Goal: Task Accomplishment & Management: Manage account settings

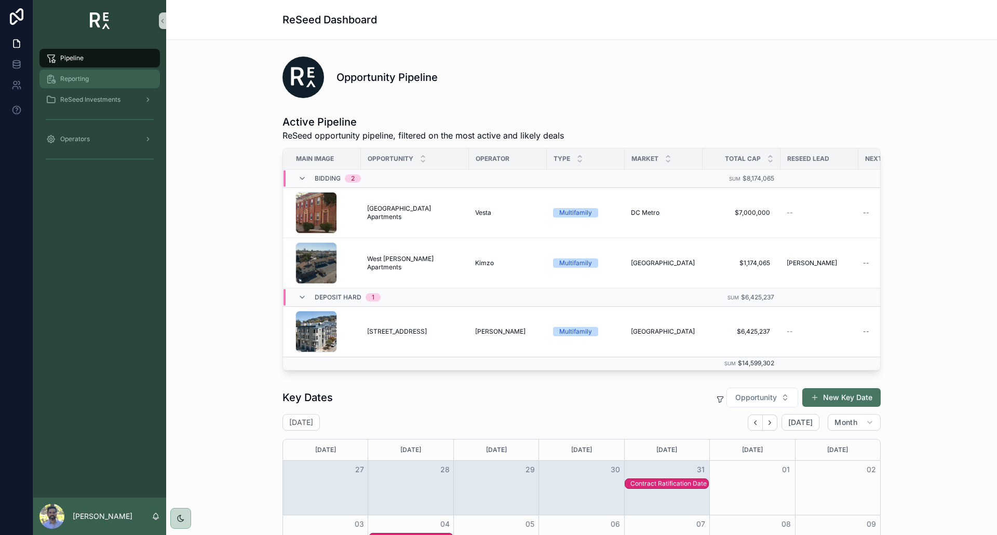
click at [77, 79] on span "Reporting" at bounding box center [74, 79] width 29 height 8
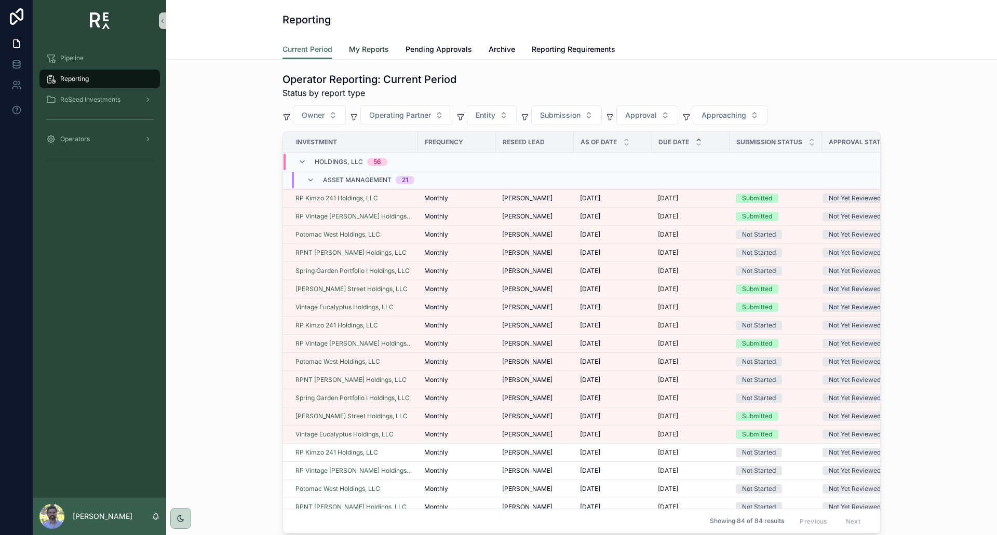
click at [383, 48] on span "My Reports" at bounding box center [369, 49] width 40 height 10
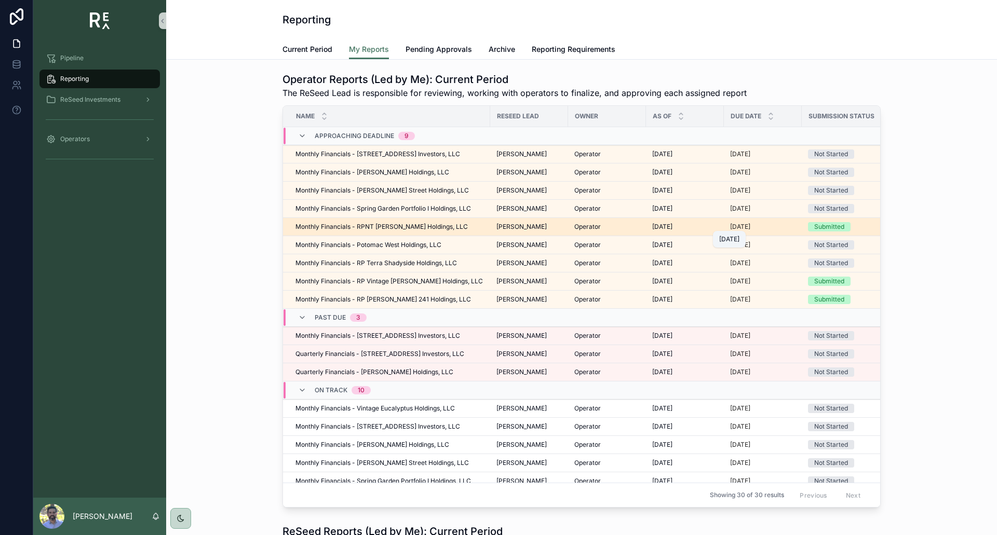
click at [749, 226] on p "[DATE]" at bounding box center [740, 227] width 20 height 8
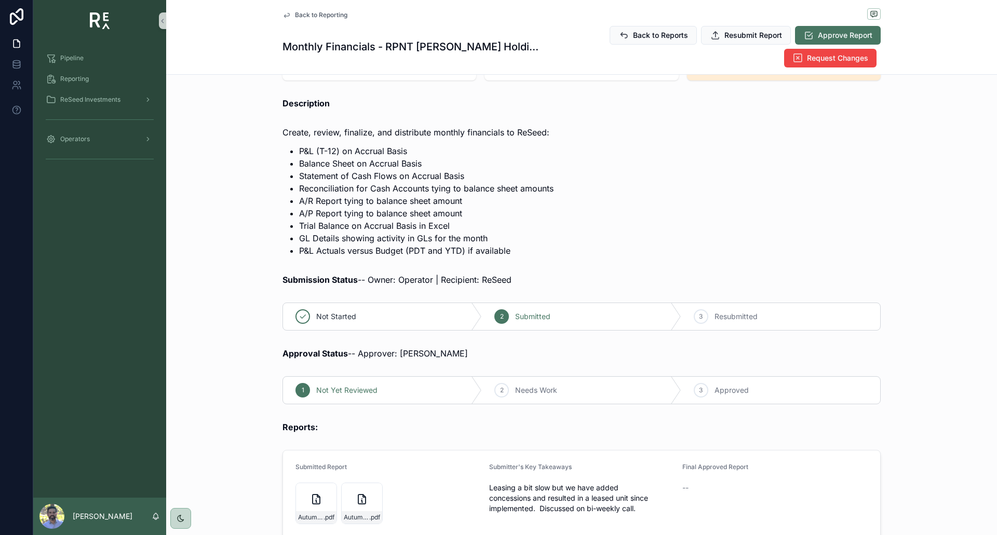
scroll to position [139, 0]
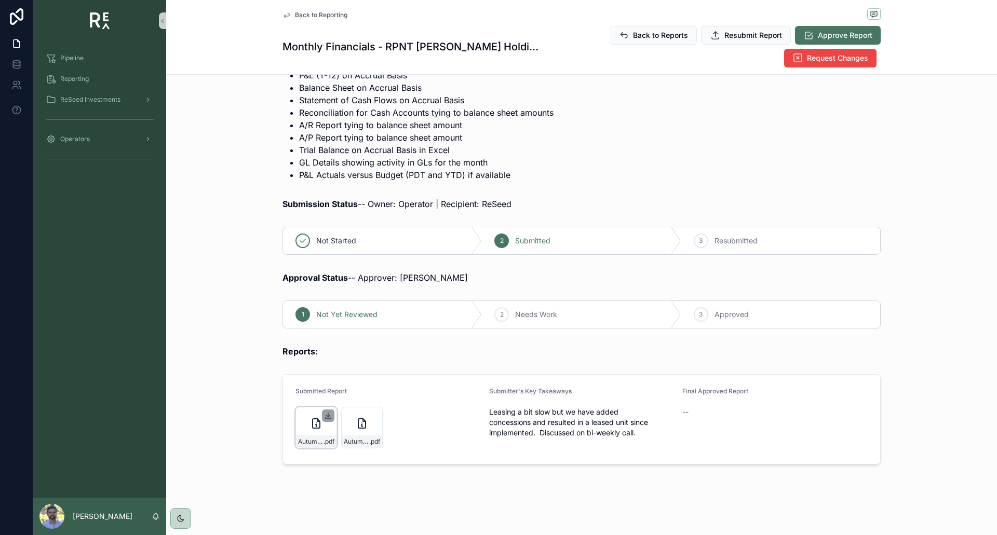
click at [324, 414] on icon "scrollable content" at bounding box center [328, 416] width 8 height 8
click at [370, 415] on icon "scrollable content" at bounding box center [374, 416] width 8 height 8
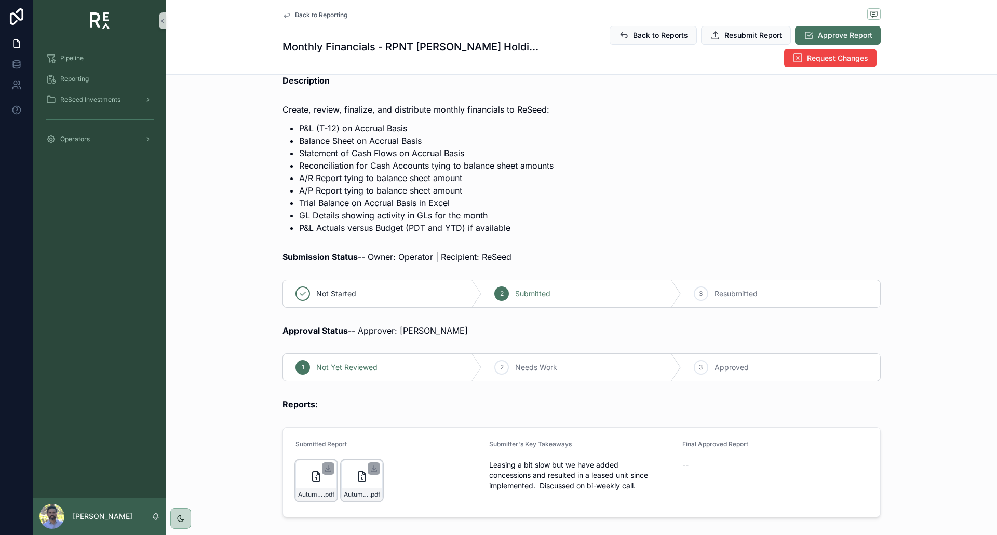
scroll to position [104, 0]
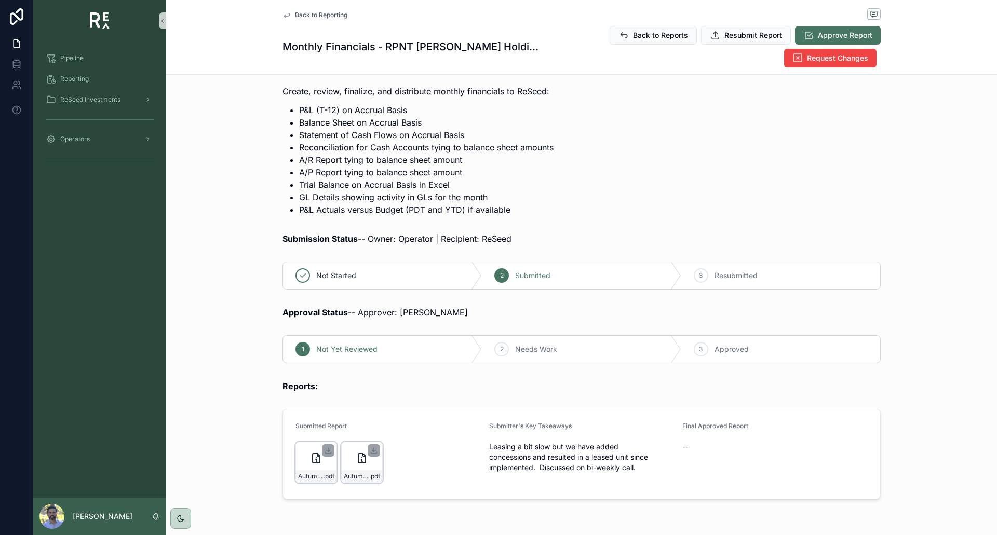
click at [325, 13] on span "Back to Reporting" at bounding box center [321, 15] width 52 height 8
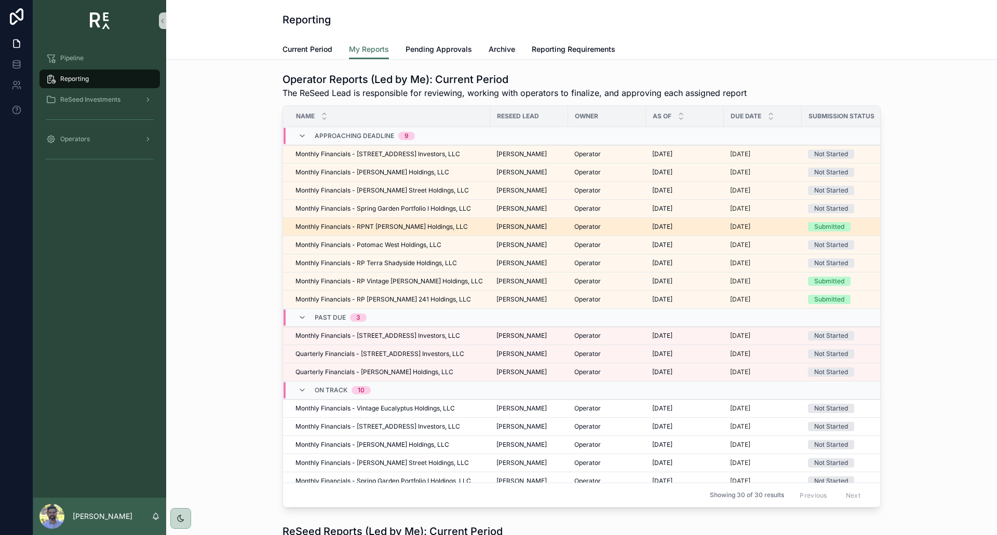
click at [808, 225] on span "Submitted" at bounding box center [829, 226] width 43 height 9
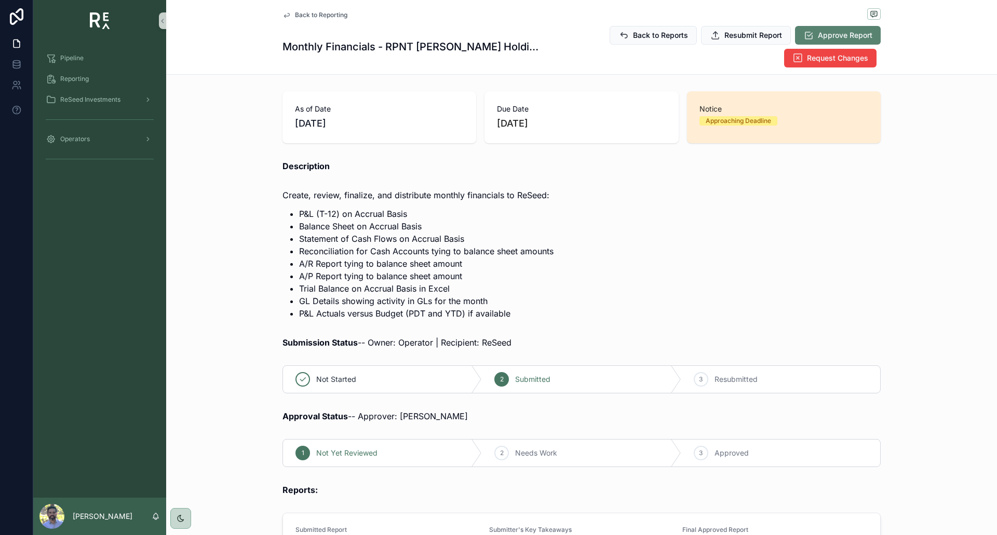
click at [834, 35] on span "Approve Report" at bounding box center [845, 35] width 55 height 10
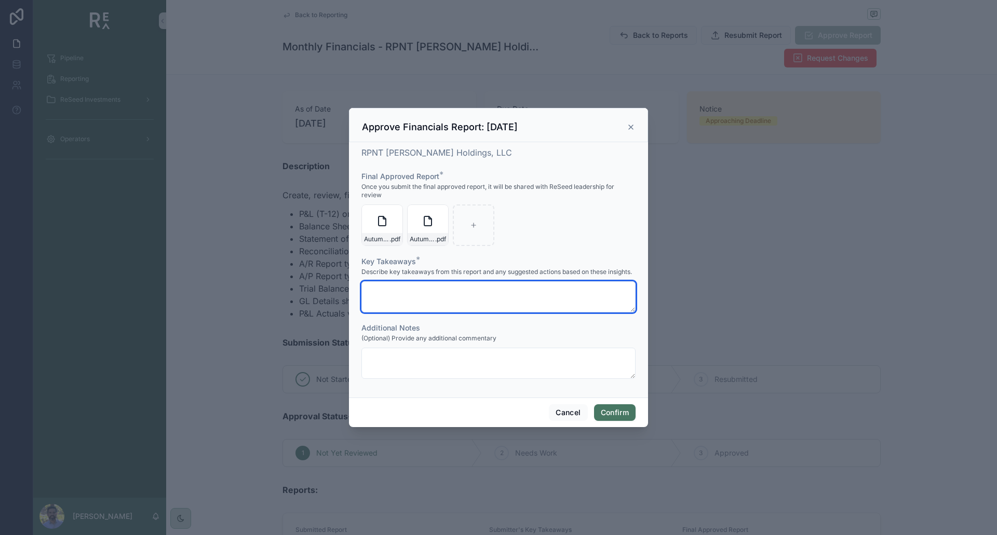
click at [399, 291] on textarea at bounding box center [498, 296] width 274 height 31
drag, startPoint x: 426, startPoint y: 289, endPoint x: 364, endPoint y: 286, distance: 61.8
click at [364, 286] on textarea "**********" at bounding box center [498, 296] width 274 height 31
type textarea "***"
click at [609, 413] on button "Confirm" at bounding box center [615, 412] width 42 height 17
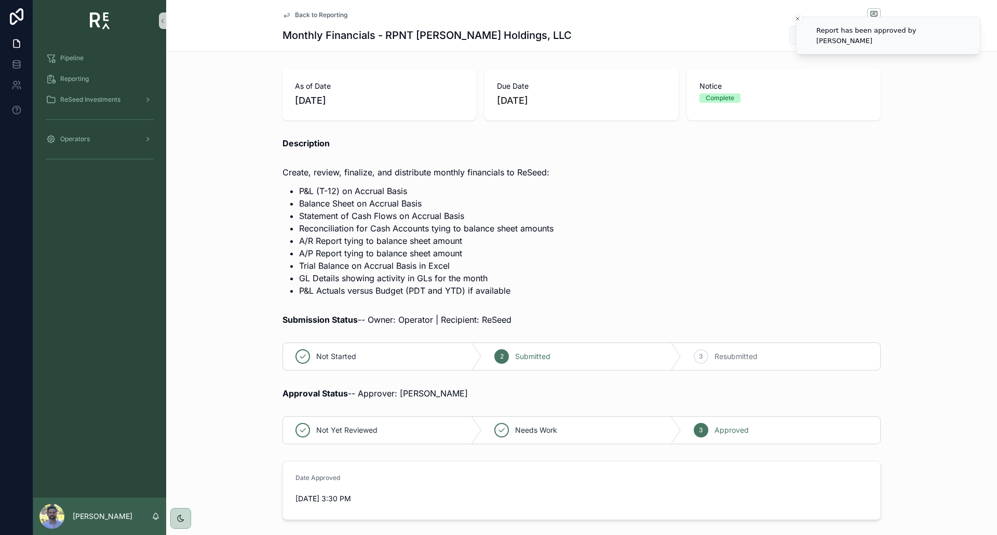
click at [629, 235] on li "A/R Report tying to balance sheet amount" at bounding box center [589, 241] width 581 height 12
click at [299, 13] on span "Back to Reporting" at bounding box center [321, 15] width 52 height 8
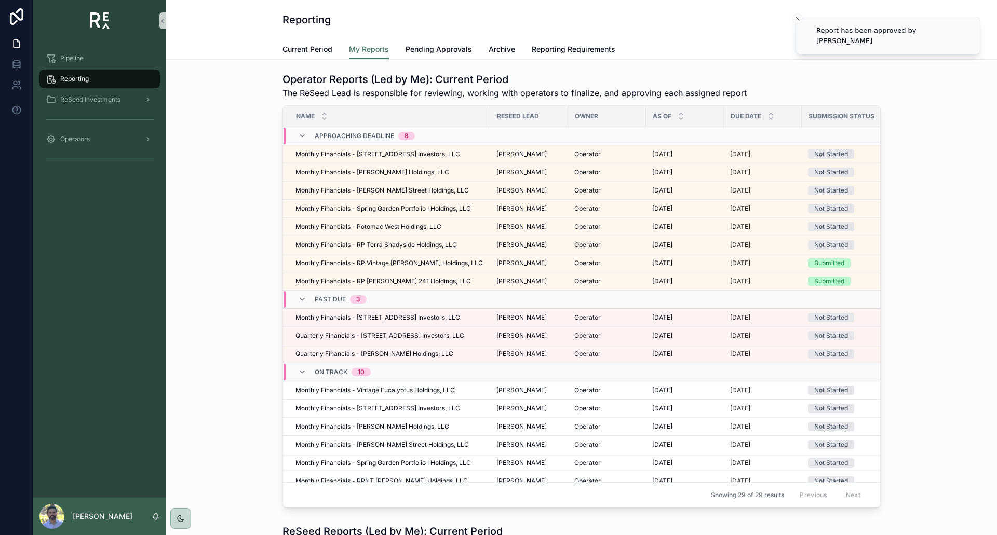
click at [787, 264] on td "[DATE]" at bounding box center [763, 263] width 78 height 18
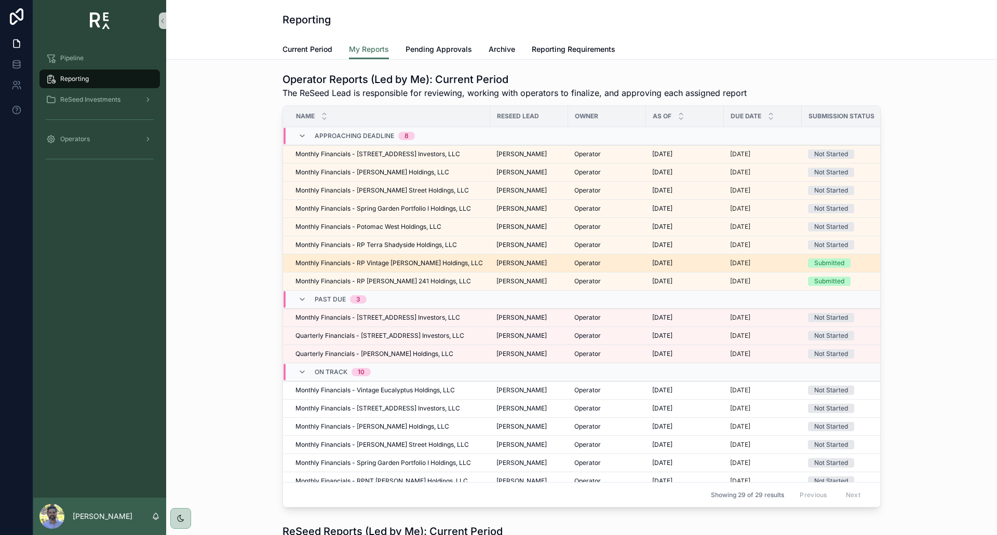
click at [411, 263] on span "Monthly Financials - RP Vintage [PERSON_NAME] Holdings, LLC" at bounding box center [388, 263] width 187 height 8
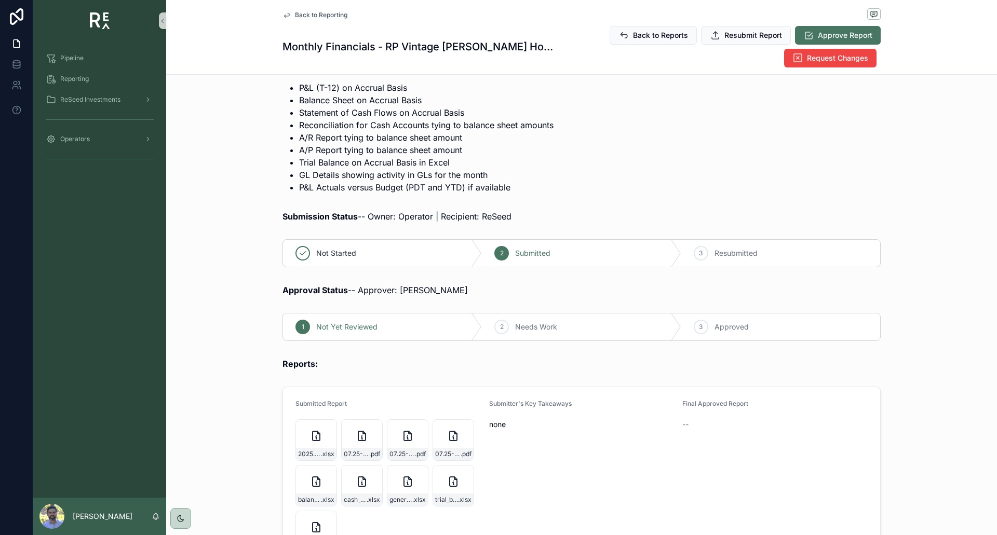
scroll to position [22, 0]
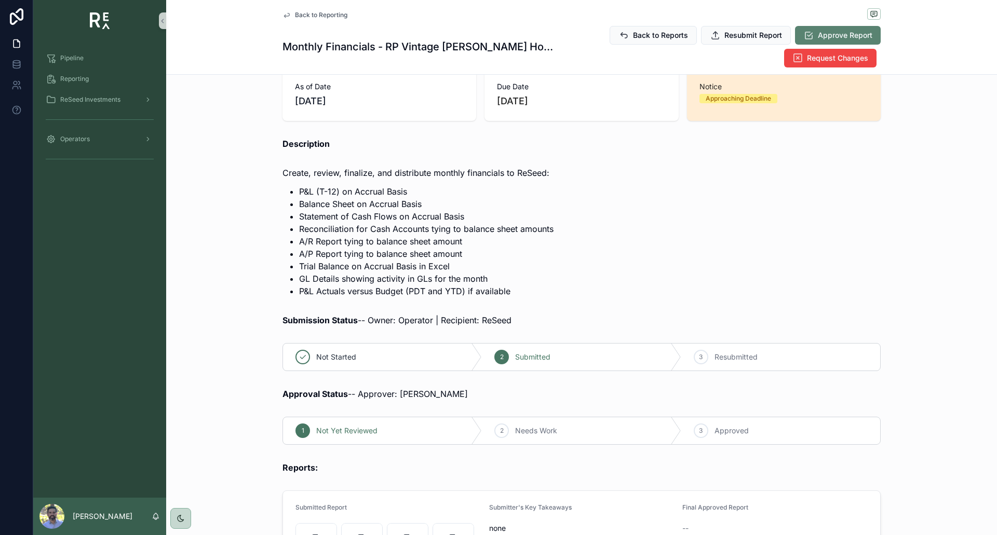
click at [838, 30] on button "Approve Report" at bounding box center [838, 35] width 86 height 19
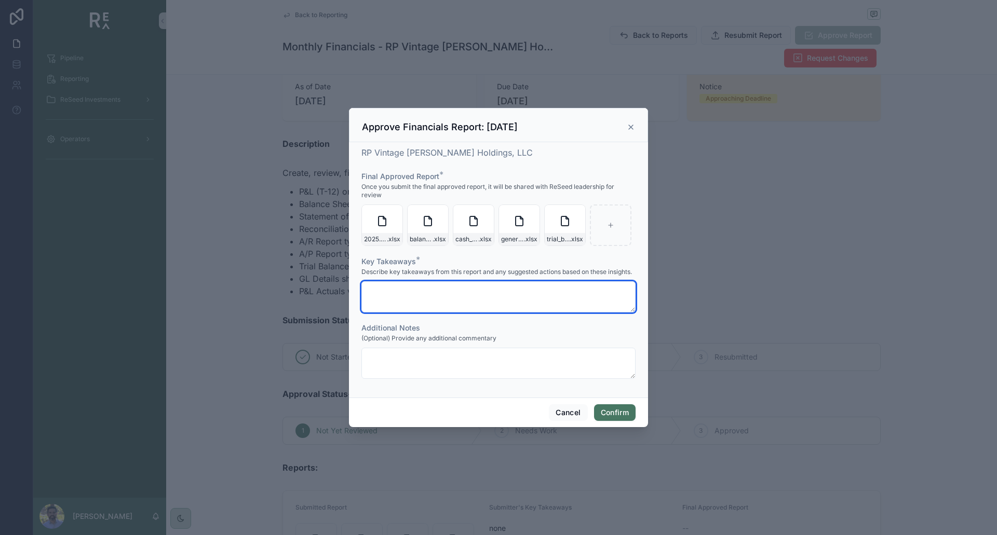
click at [401, 288] on textarea at bounding box center [498, 296] width 274 height 31
type textarea "***"
click at [610, 408] on button "Confirm" at bounding box center [615, 412] width 42 height 17
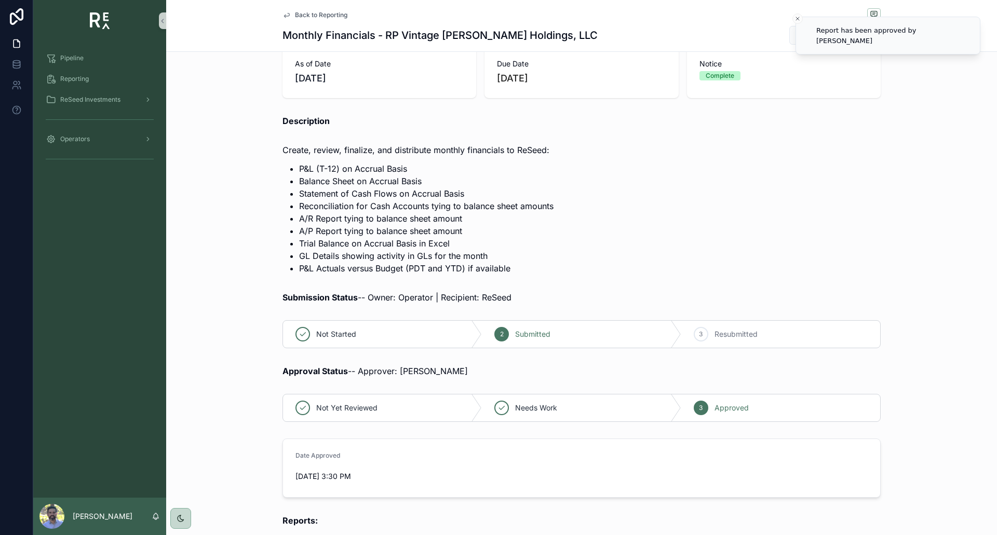
scroll to position [0, 0]
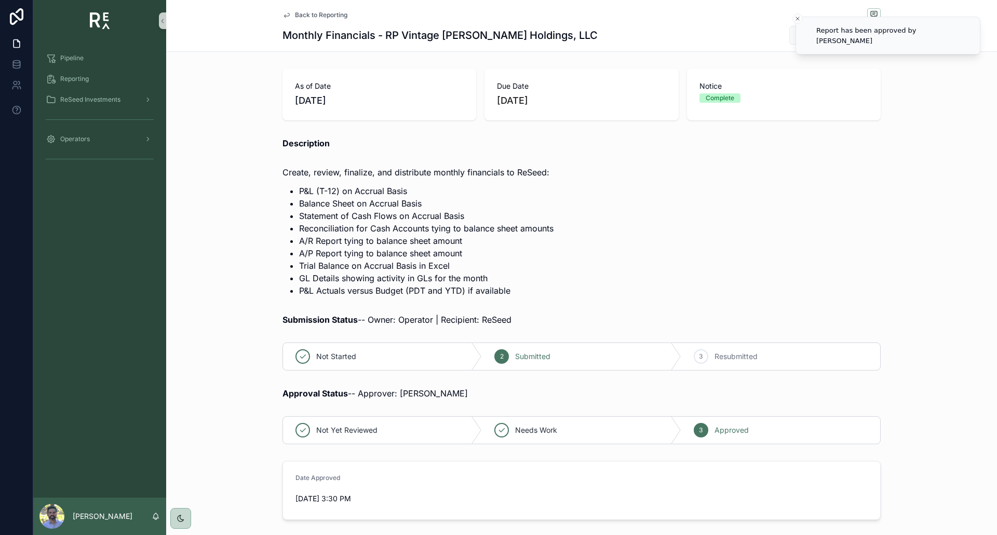
click at [303, 14] on span "Back to Reporting" at bounding box center [321, 15] width 52 height 8
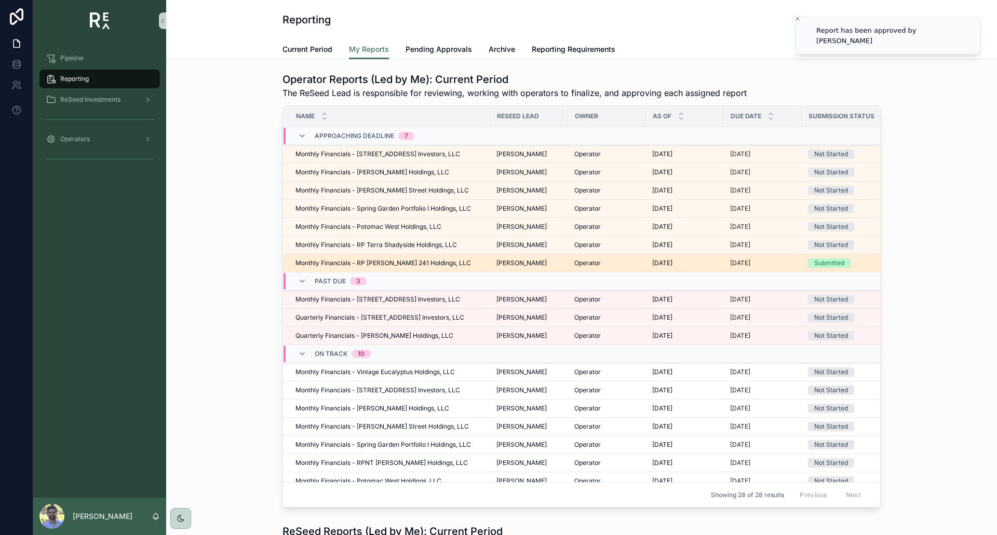
drag, startPoint x: 761, startPoint y: 240, endPoint x: 808, endPoint y: 265, distance: 53.2
click at [814, 265] on div "Submitted" at bounding box center [829, 263] width 30 height 9
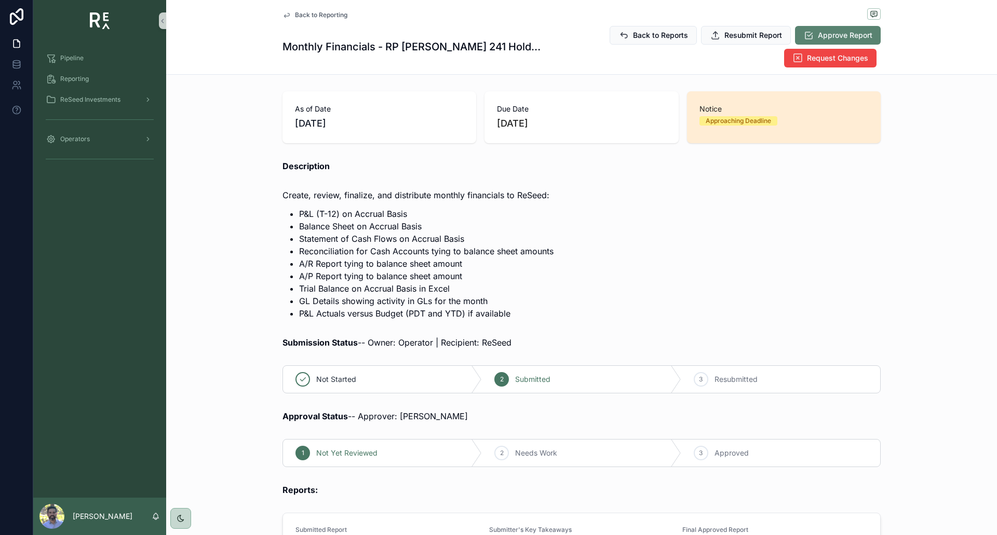
click at [840, 34] on span "Approve Report" at bounding box center [845, 35] width 55 height 10
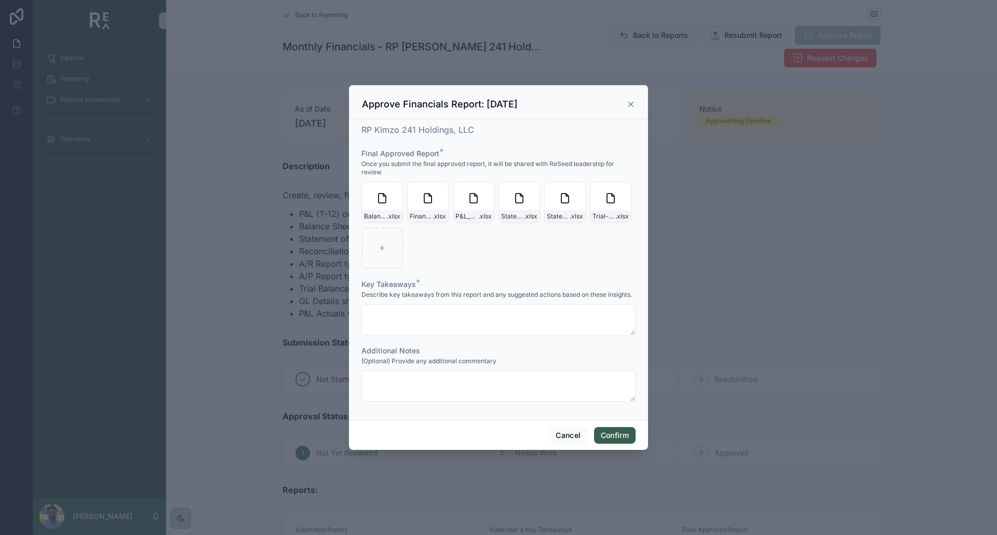
click at [613, 430] on button "Confirm" at bounding box center [615, 435] width 42 height 17
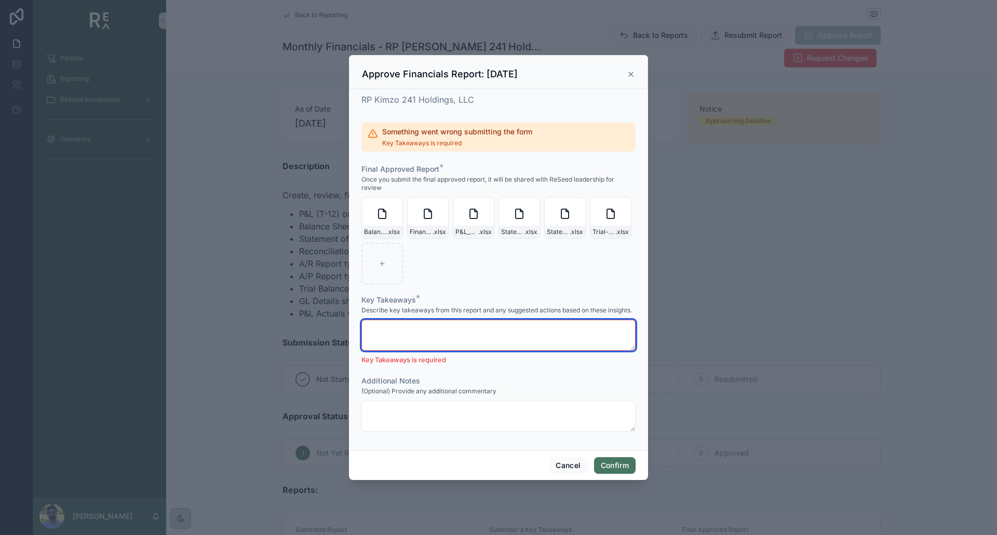
click at [430, 334] on textarea at bounding box center [498, 335] width 274 height 31
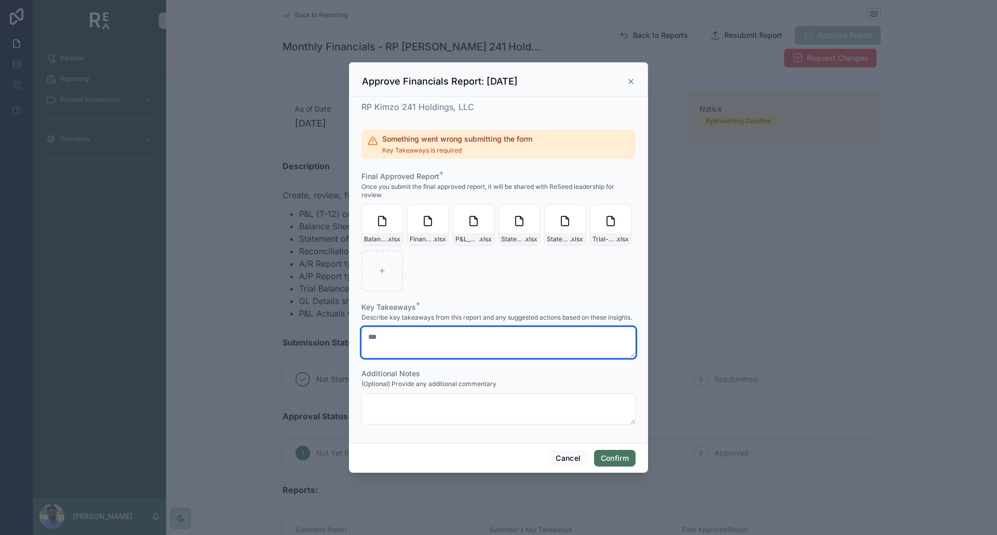
type textarea "***"
click at [616, 459] on button "Confirm" at bounding box center [615, 458] width 42 height 17
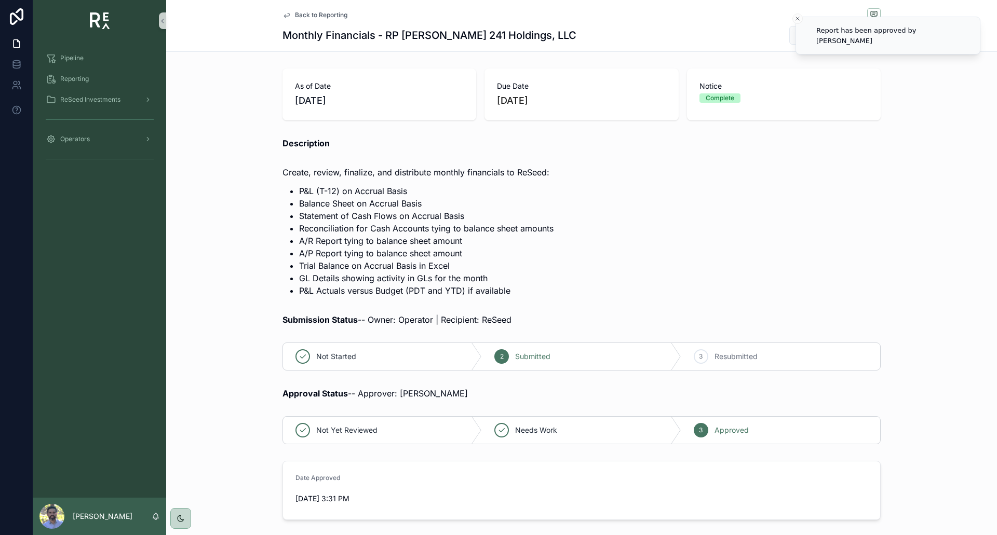
click at [634, 235] on li "A/R Report tying to balance sheet amount" at bounding box center [589, 241] width 581 height 12
click at [316, 11] on span "Back to Reporting" at bounding box center [321, 15] width 52 height 8
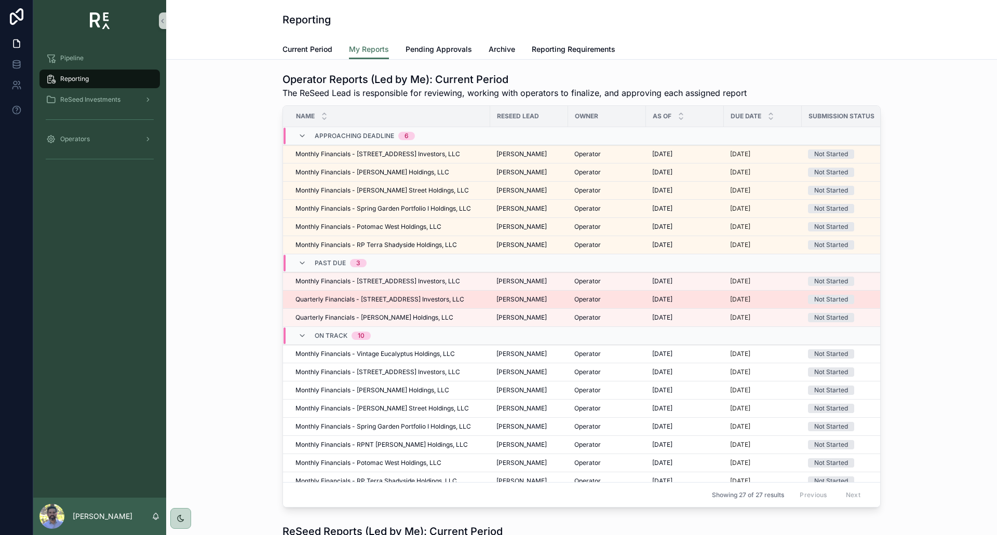
click at [521, 298] on div "[PERSON_NAME]" at bounding box center [528, 299] width 65 height 8
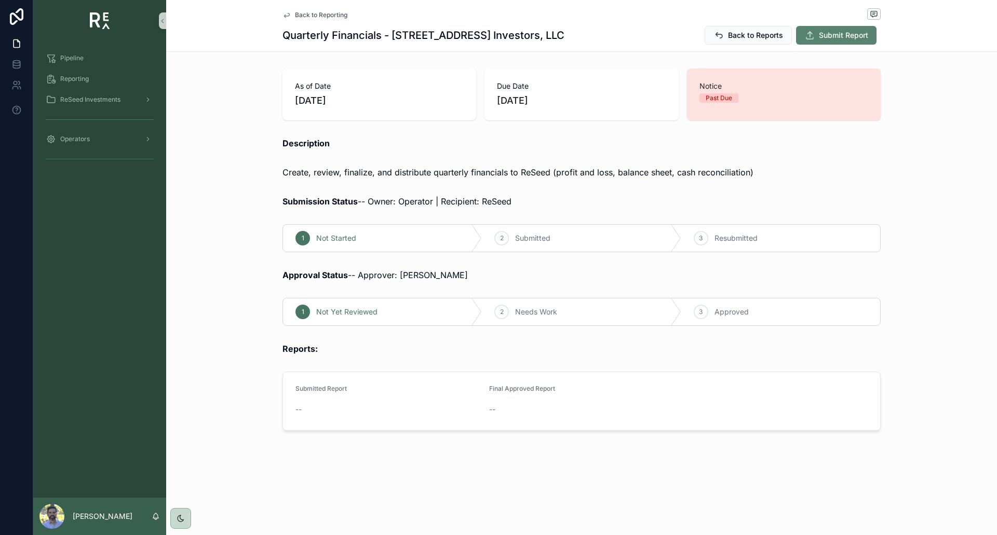
click at [825, 36] on span "Submit Report" at bounding box center [843, 35] width 49 height 10
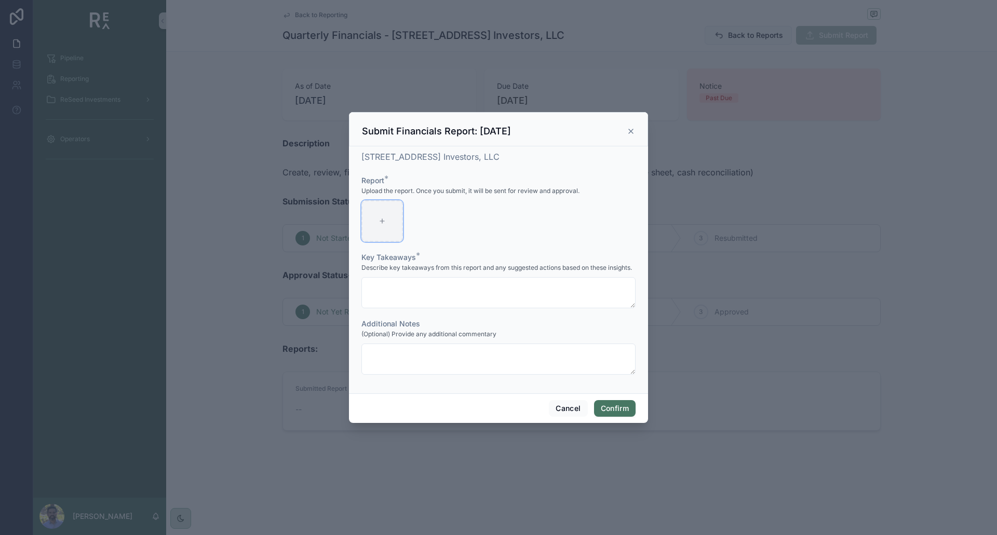
click at [374, 220] on div at bounding box center [382, 221] width 42 height 42
type input "**********"
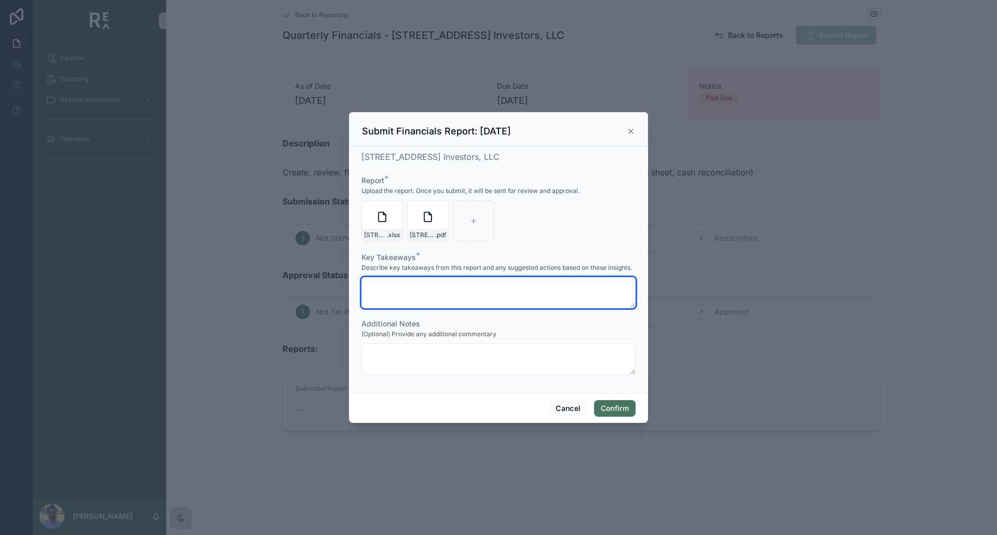
click at [382, 291] on textarea at bounding box center [498, 292] width 274 height 31
type textarea "***"
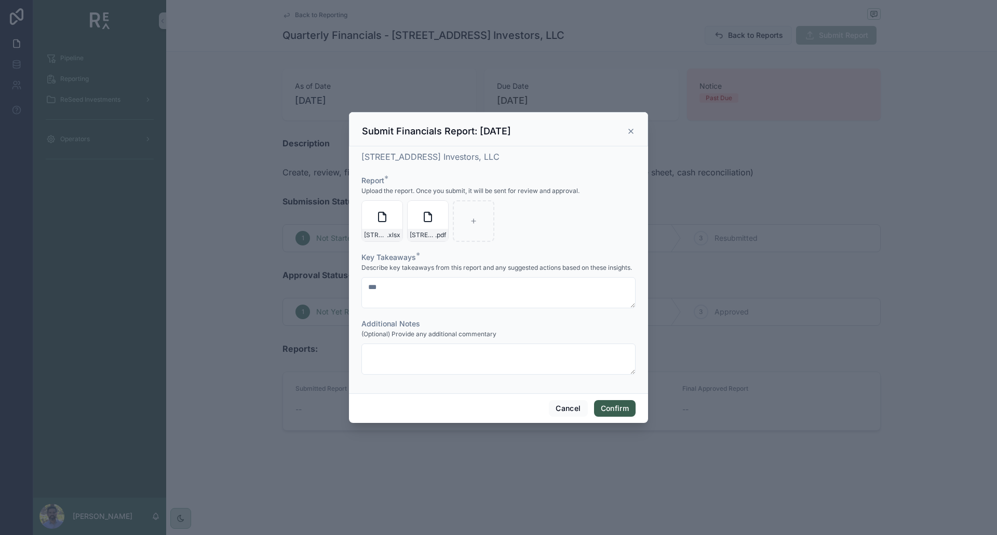
click at [602, 409] on button "Confirm" at bounding box center [615, 408] width 42 height 17
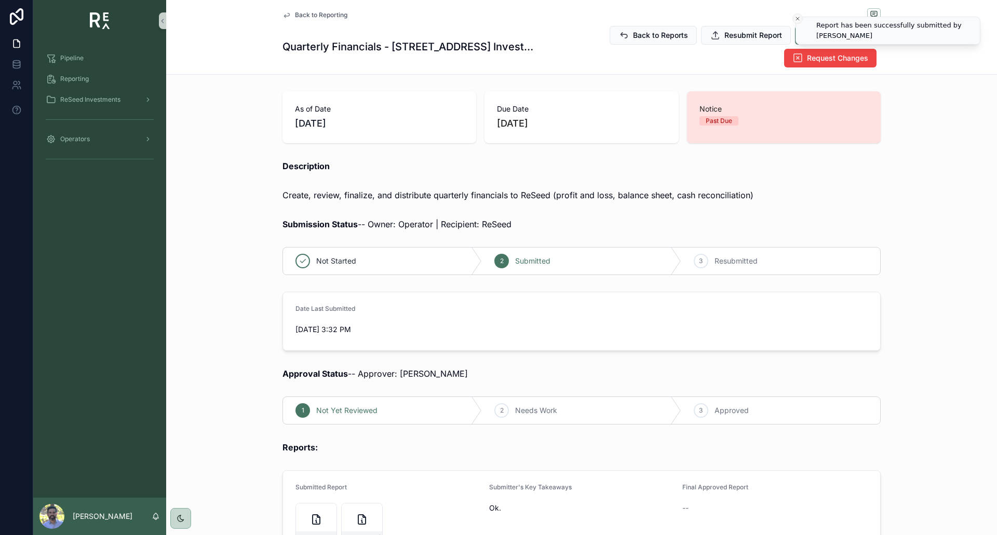
click at [797, 20] on icon "Close toast" at bounding box center [797, 19] width 6 height 6
click at [296, 11] on span "Back to Reporting" at bounding box center [321, 15] width 52 height 8
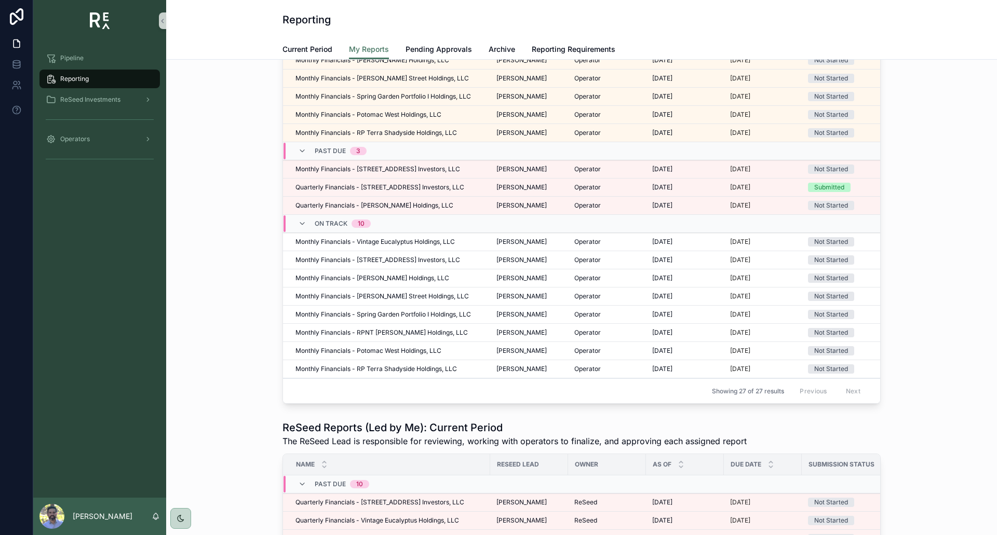
scroll to position [8, 0]
click at [568, 172] on td "Operator" at bounding box center [607, 170] width 78 height 18
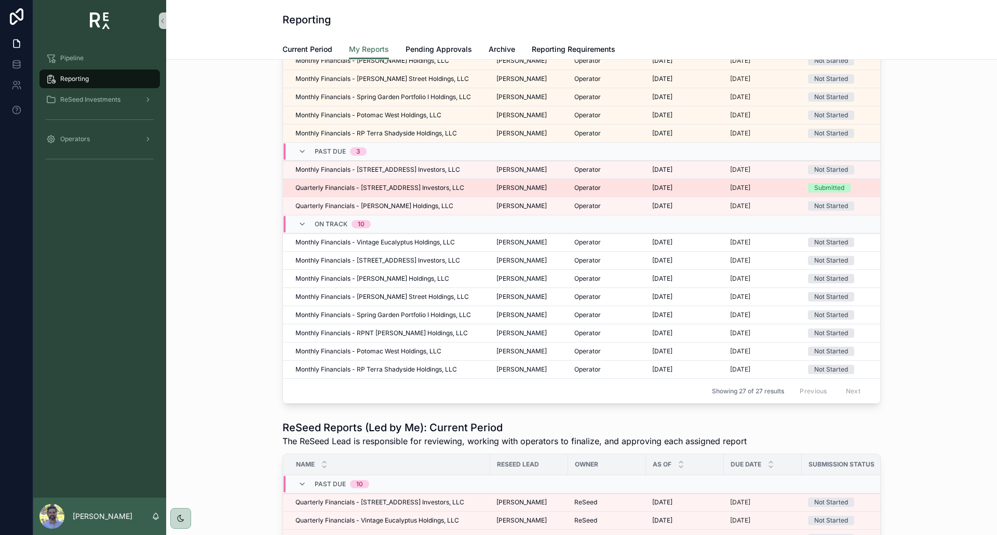
click at [808, 185] on span "Submitted" at bounding box center [829, 187] width 43 height 9
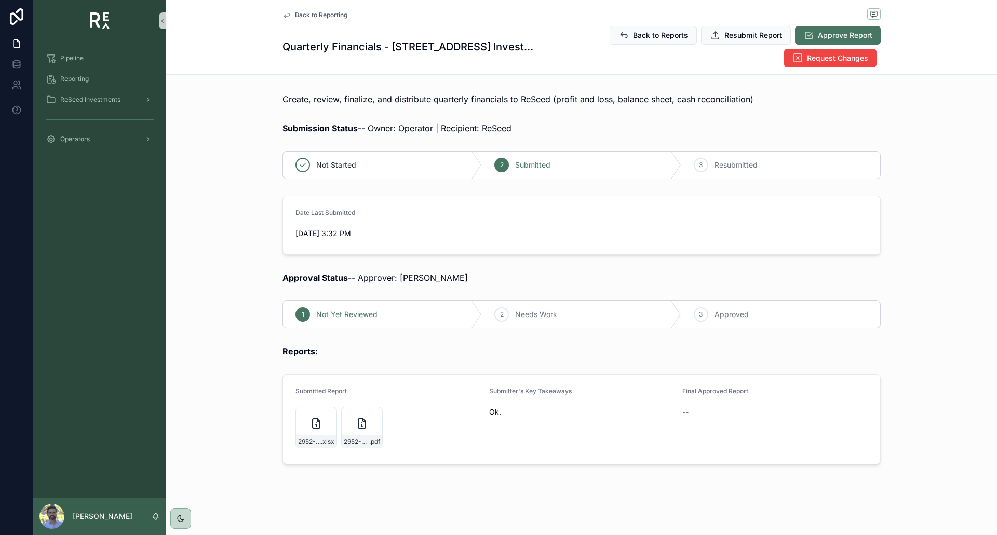
scroll to position [96, 0]
click at [843, 32] on span "Approve Report" at bounding box center [845, 35] width 55 height 10
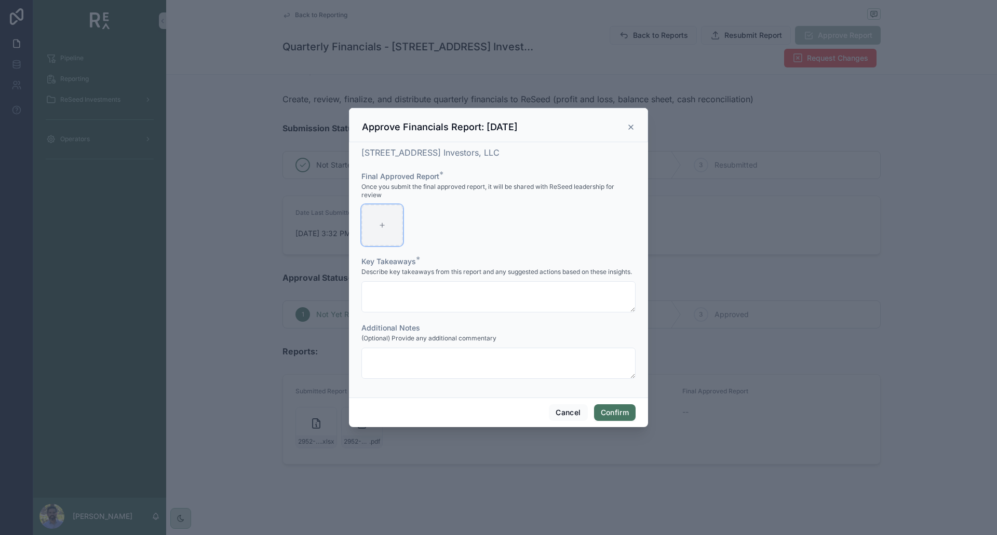
click at [370, 231] on div at bounding box center [382, 226] width 42 height 42
click at [629, 126] on icon at bounding box center [631, 127] width 8 height 8
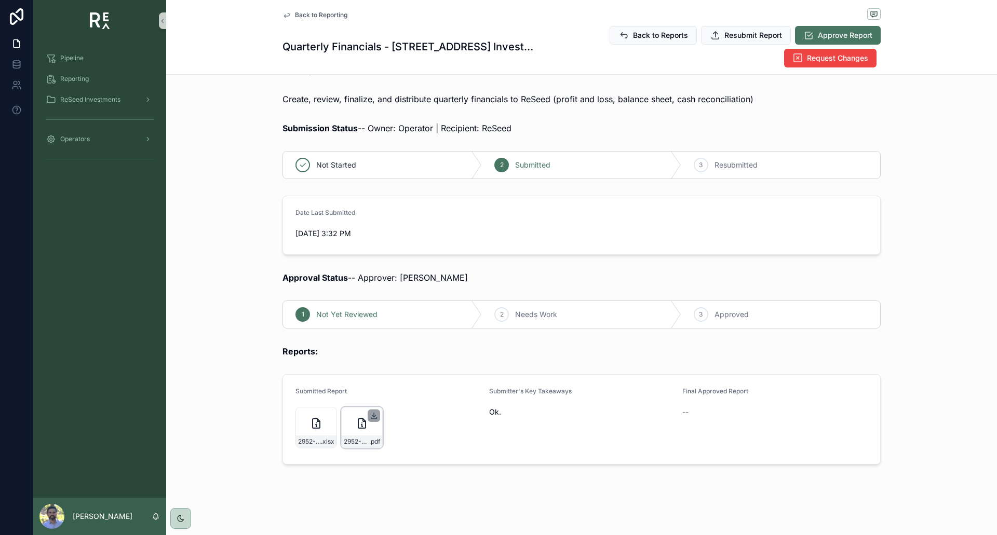
click at [372, 417] on icon "scrollable content" at bounding box center [374, 416] width 8 height 8
click at [971, 48] on div "Back to Reporting Quarterly Financials - [STREET_ADDRESS] Investors, LLC Back t…" at bounding box center [581, 37] width 831 height 75
click at [296, 17] on span "Back to Reporting" at bounding box center [321, 15] width 52 height 8
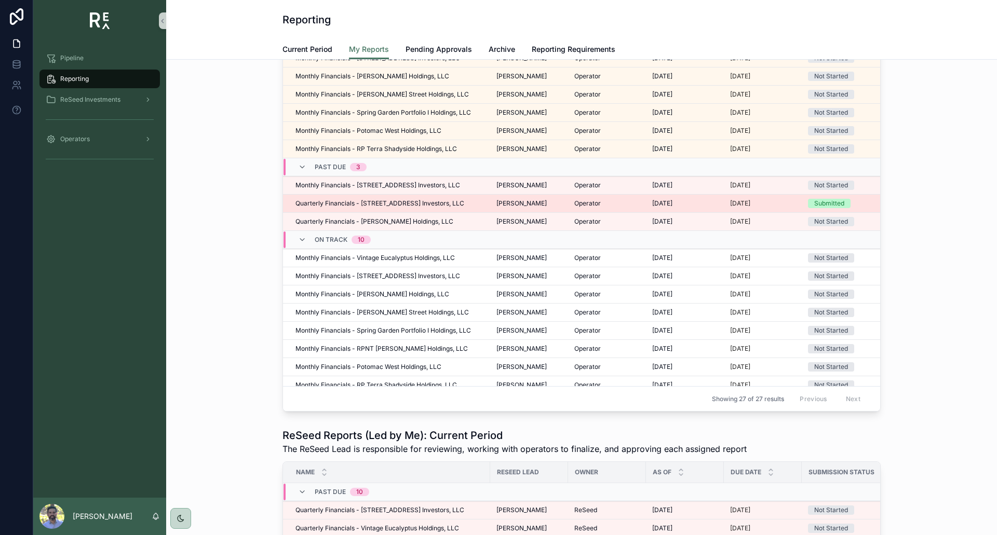
click at [672, 204] on div "[DATE] [DATE]" at bounding box center [684, 203] width 65 height 8
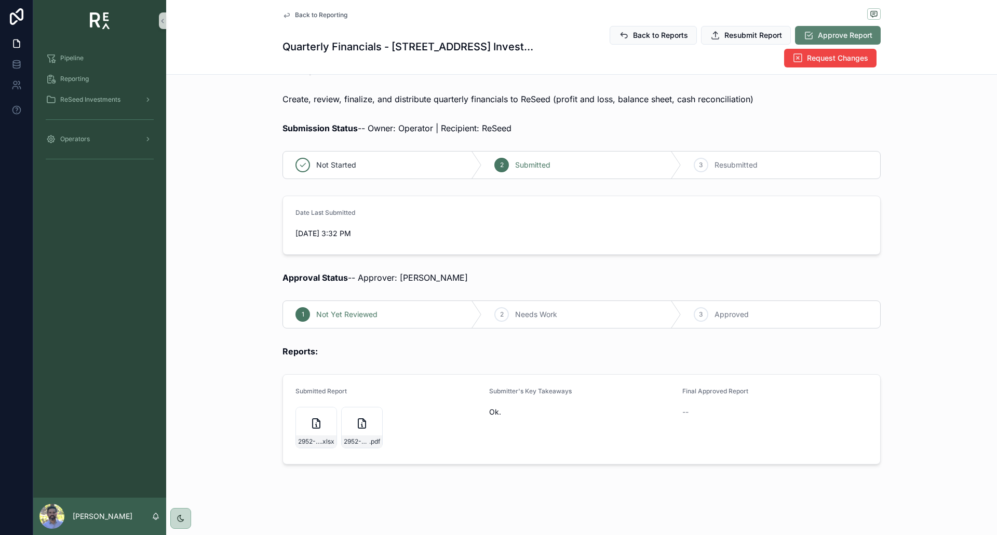
click at [834, 35] on span "Approve Report" at bounding box center [845, 35] width 55 height 10
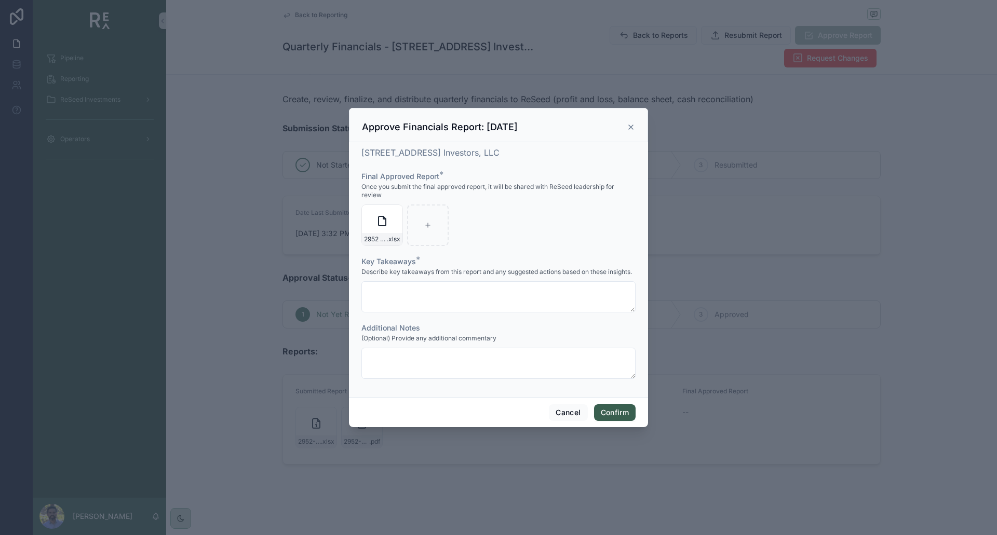
click at [619, 413] on button "Confirm" at bounding box center [615, 412] width 42 height 17
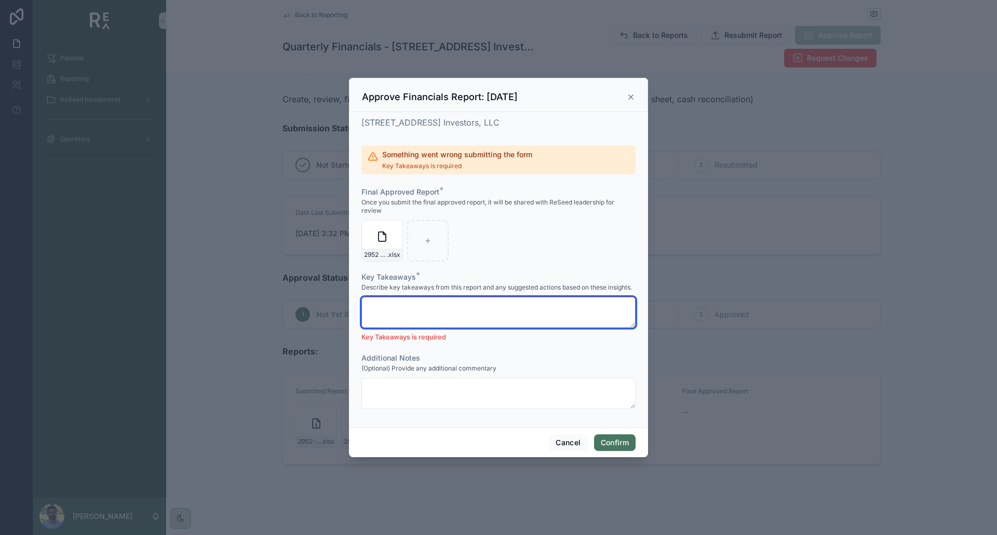
click at [450, 307] on textarea at bounding box center [498, 312] width 274 height 31
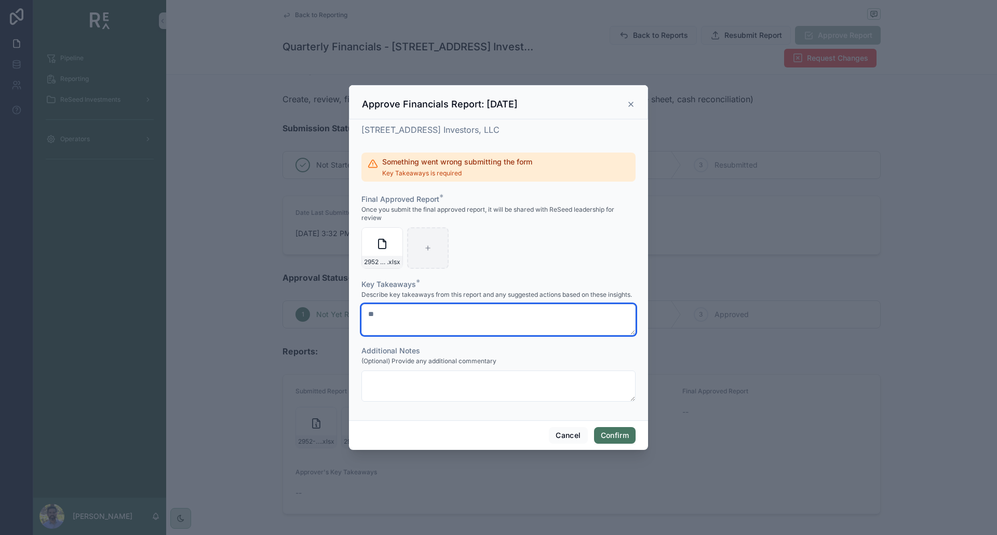
type textarea "**"
click at [440, 260] on div at bounding box center [428, 248] width 42 height 42
type input "**********"
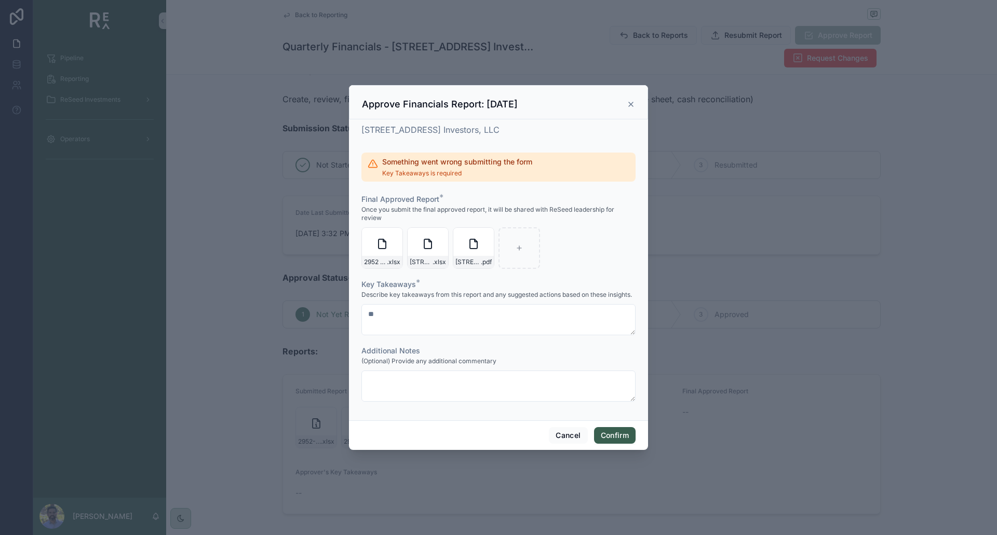
click at [615, 434] on button "Confirm" at bounding box center [615, 435] width 42 height 17
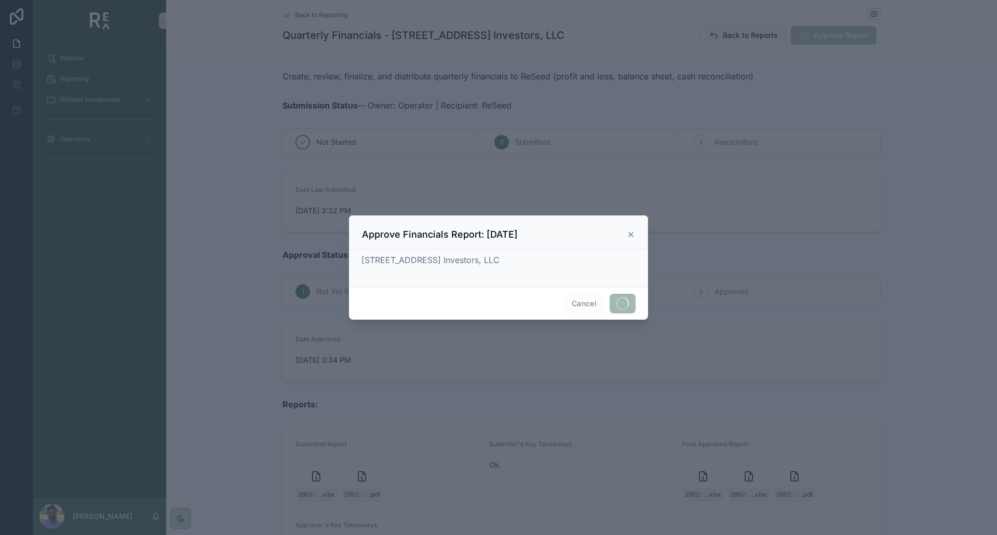
scroll to position [73, 0]
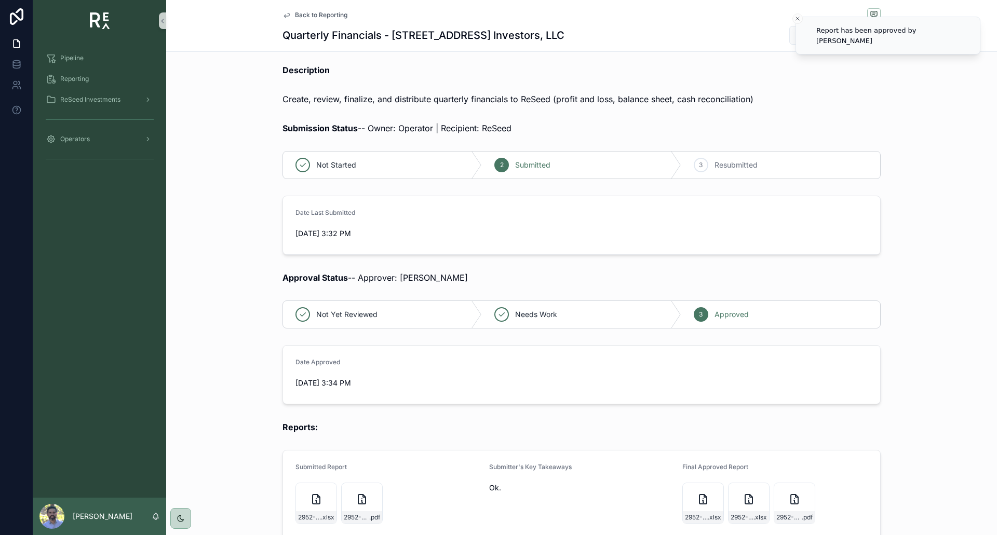
click at [313, 19] on span "Back to Reporting" at bounding box center [321, 15] width 52 height 8
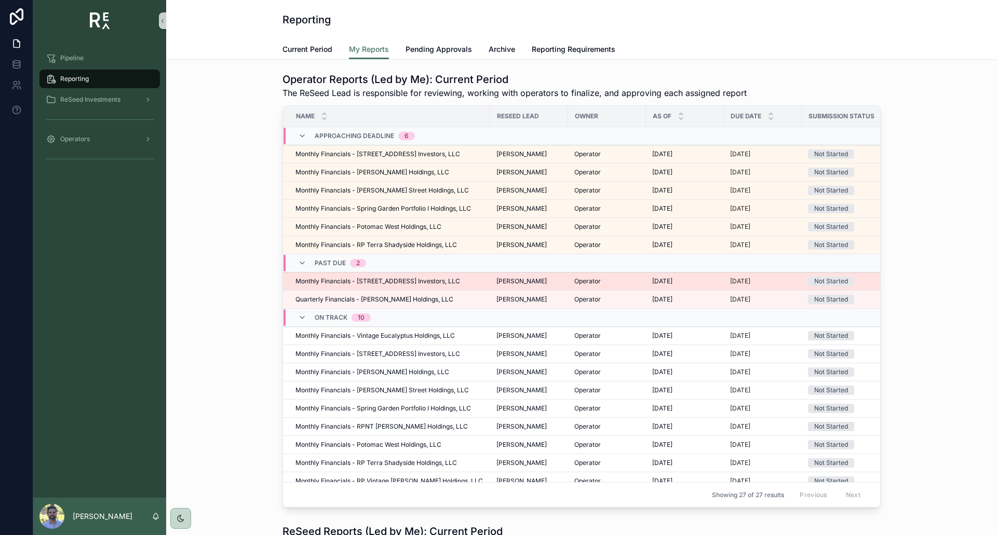
click at [656, 282] on span "[DATE]" at bounding box center [662, 281] width 20 height 8
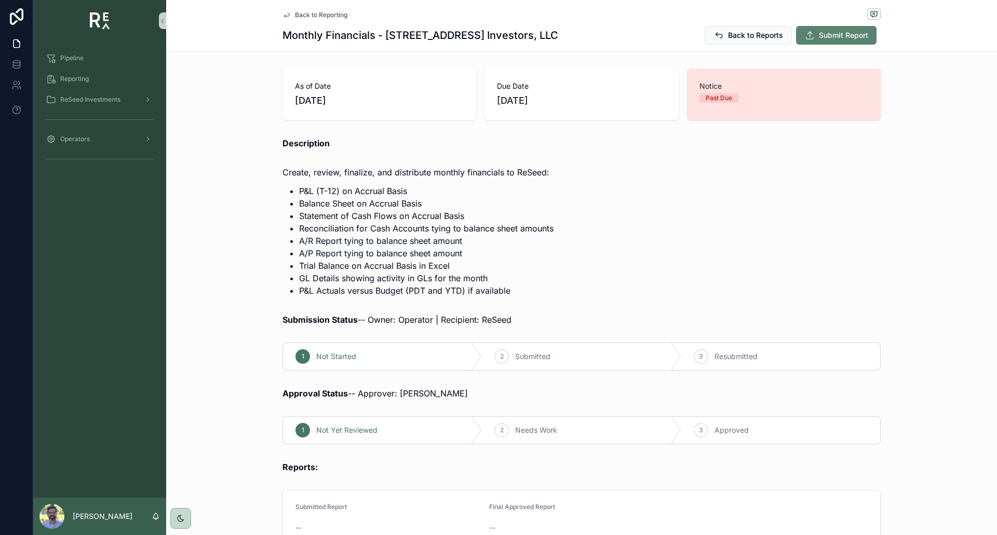
click at [808, 37] on icon "scrollable content" at bounding box center [810, 35] width 10 height 10
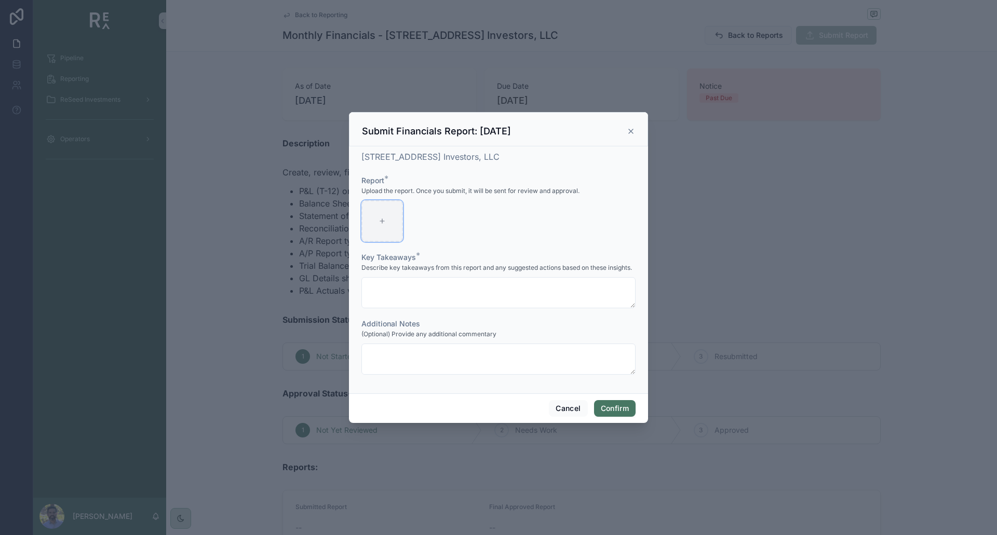
click at [390, 213] on div at bounding box center [382, 221] width 42 height 42
type input "**********"
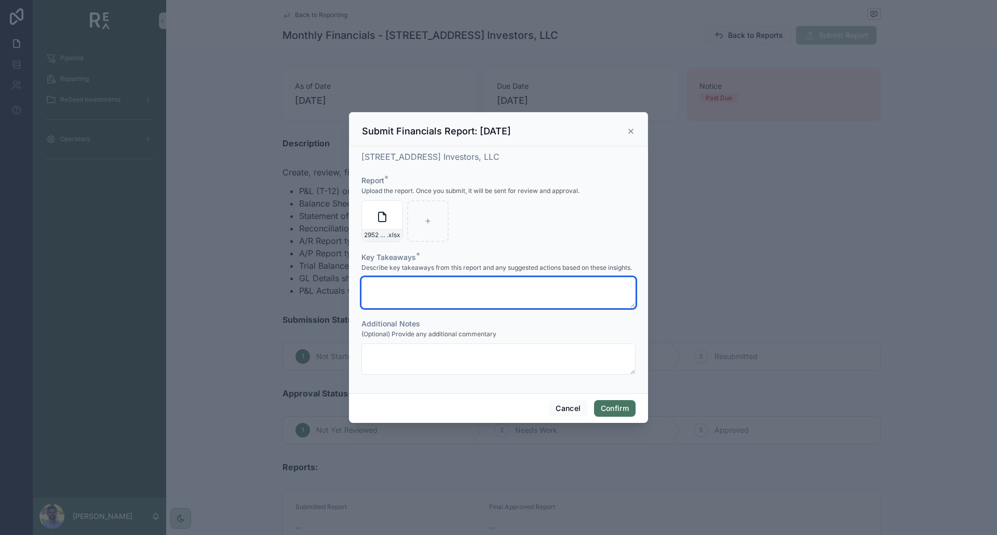
click at [412, 285] on textarea at bounding box center [498, 292] width 274 height 31
type textarea "***"
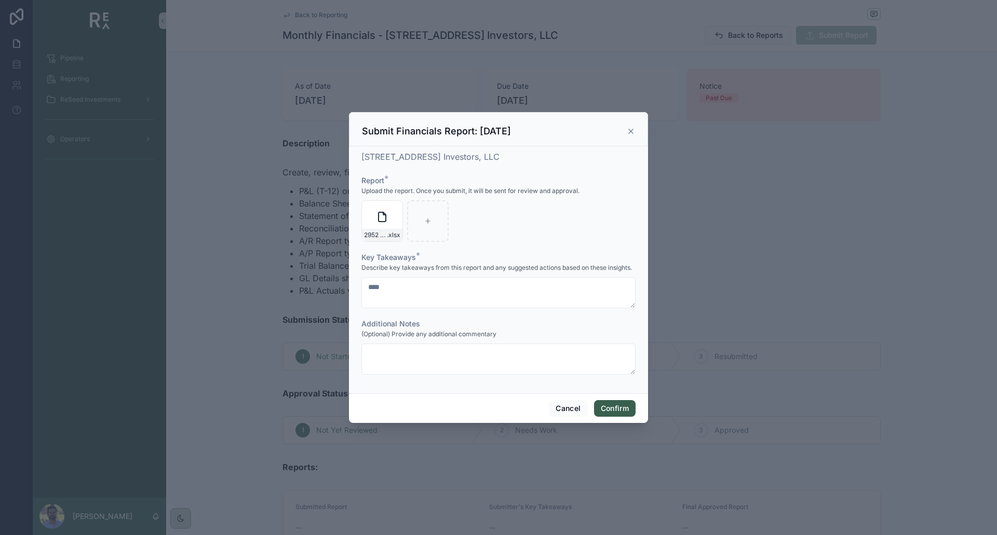
click at [613, 408] on button "Confirm" at bounding box center [615, 408] width 42 height 17
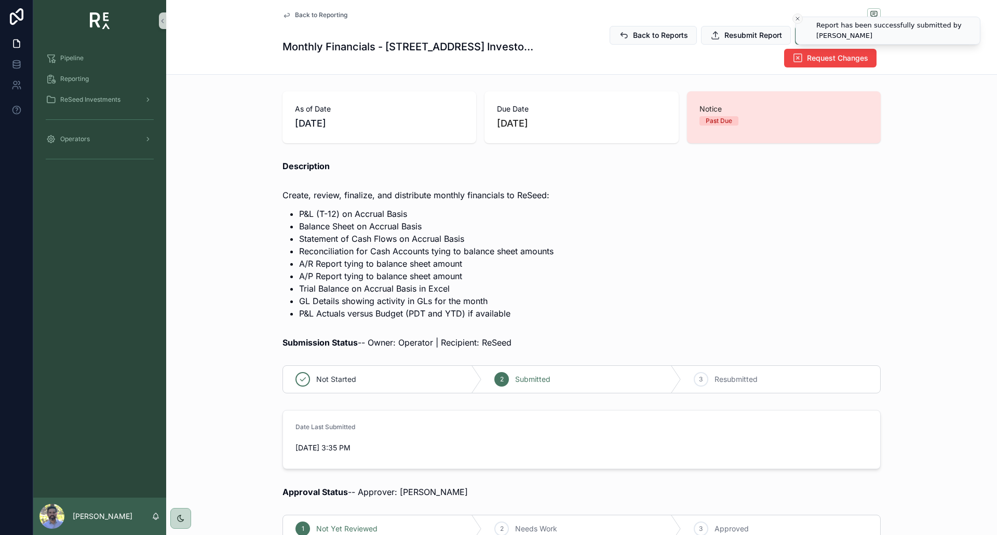
click at [800, 17] on icon "Close toast" at bounding box center [797, 19] width 6 height 6
click at [822, 31] on span "Approve Report" at bounding box center [845, 35] width 55 height 10
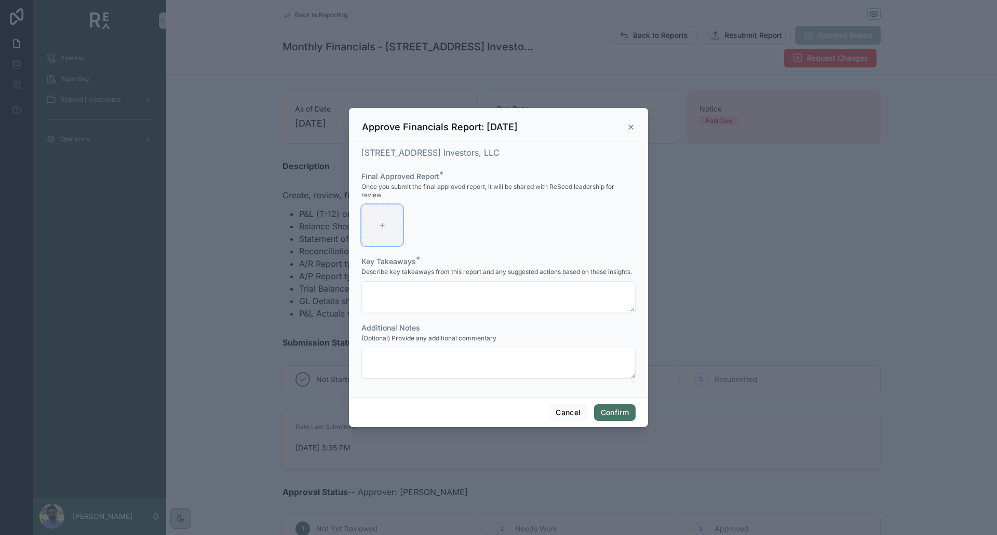
click at [375, 221] on div at bounding box center [382, 226] width 42 height 42
type input "**********"
click at [628, 409] on button "Confirm" at bounding box center [615, 412] width 42 height 17
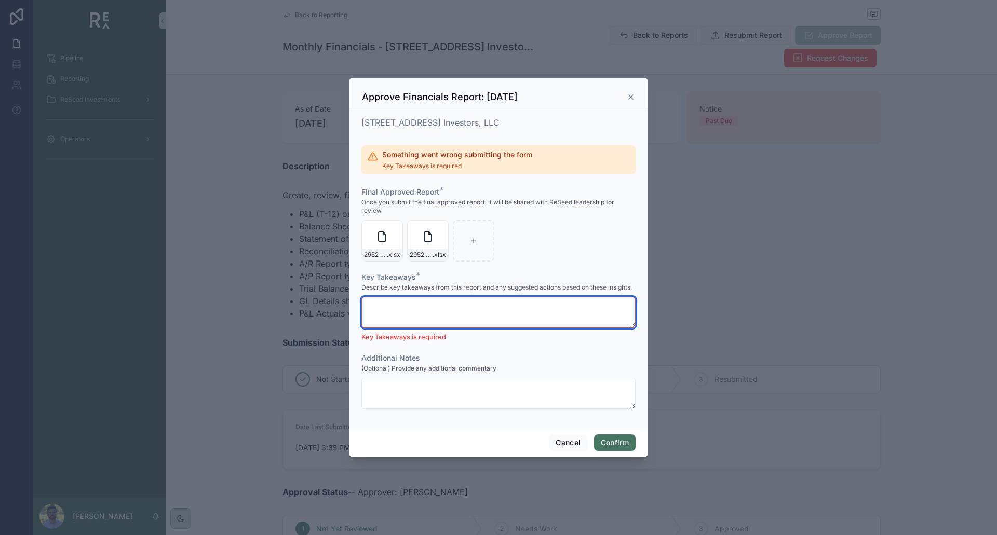
click at [408, 310] on textarea at bounding box center [498, 312] width 274 height 31
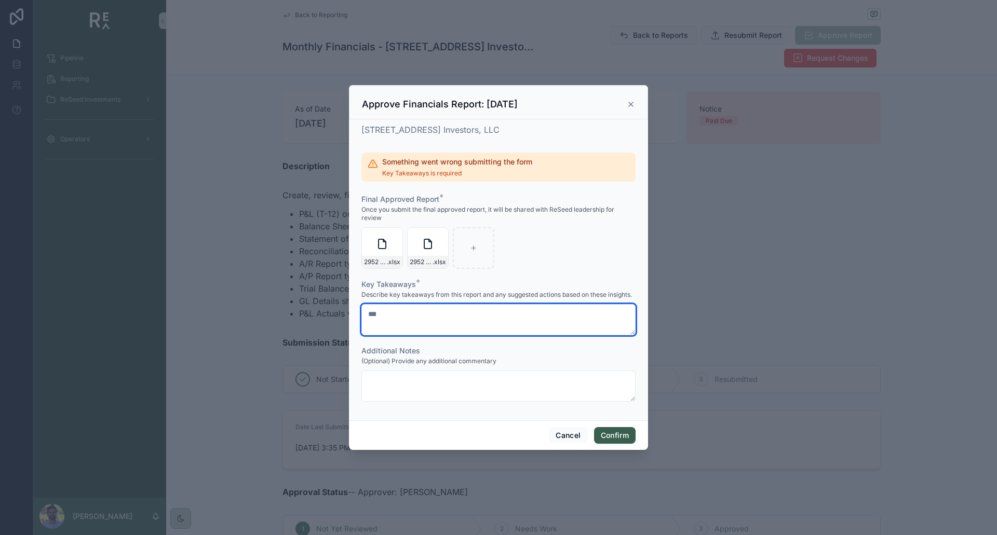
type textarea "***"
click at [618, 435] on button "Confirm" at bounding box center [615, 435] width 42 height 17
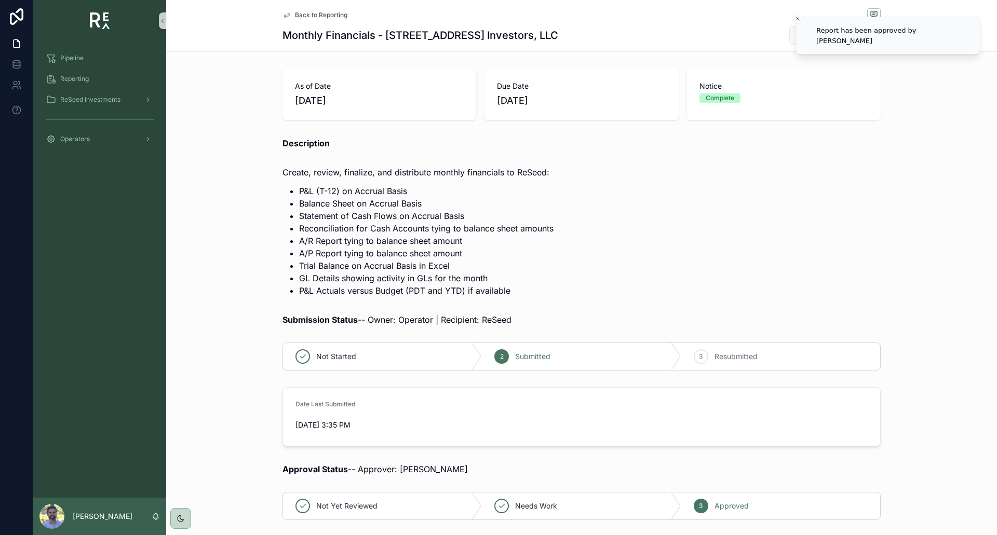
click at [319, 16] on span "Back to Reporting" at bounding box center [321, 15] width 52 height 8
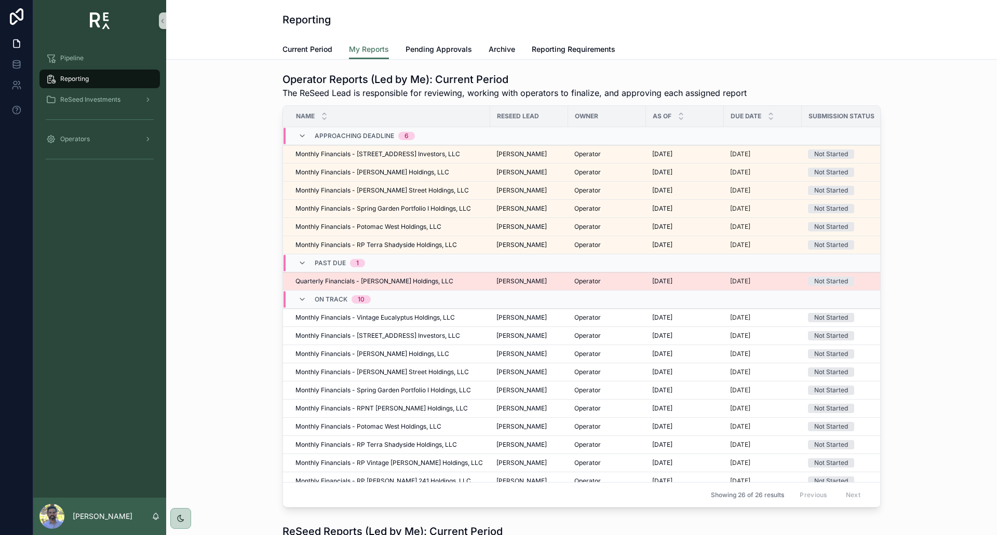
click at [646, 282] on td "[DATE] [DATE]" at bounding box center [685, 282] width 78 height 18
click at [664, 279] on span "[DATE]" at bounding box center [662, 281] width 20 height 8
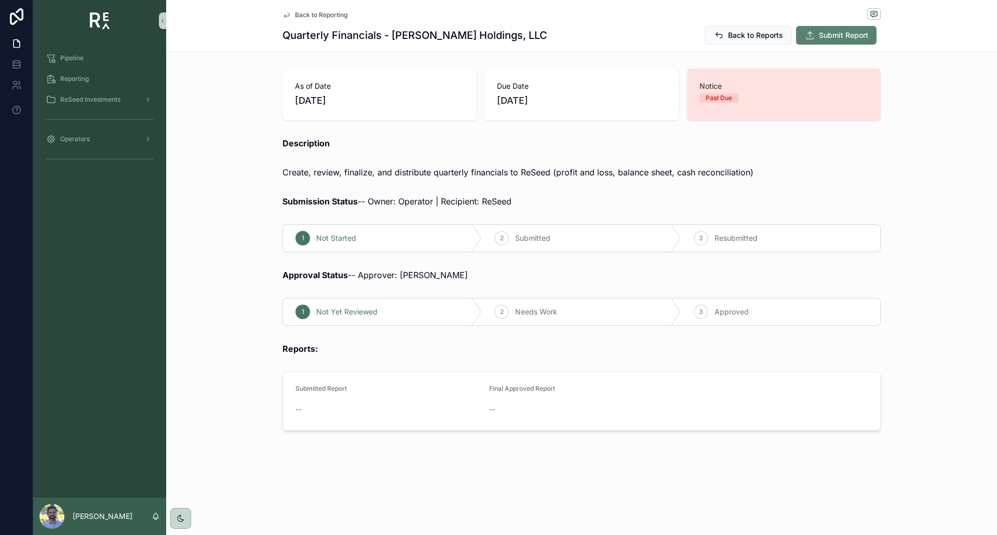
click at [825, 37] on span "Submit Report" at bounding box center [843, 35] width 49 height 10
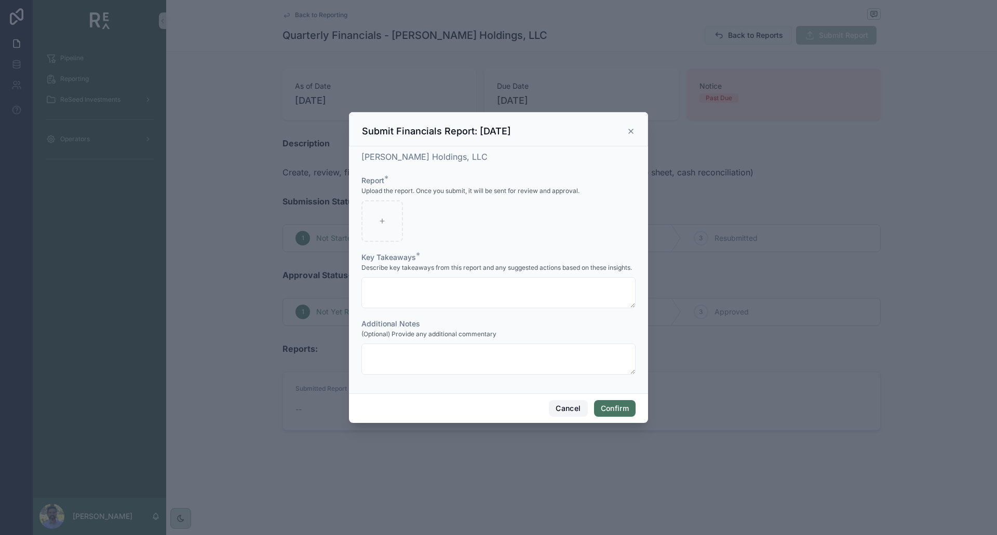
click at [563, 402] on button "Cancel" at bounding box center [568, 408] width 38 height 17
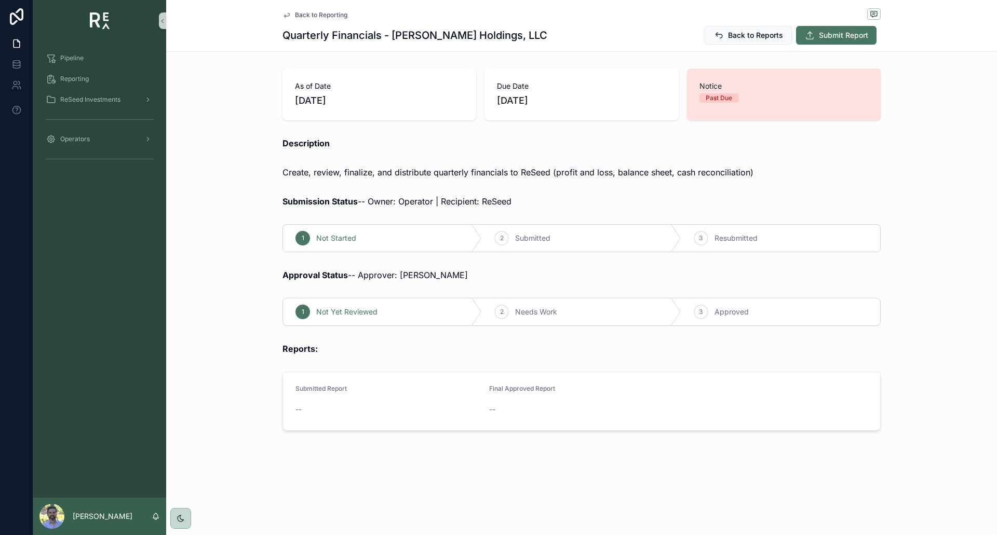
click at [321, 17] on span "Back to Reporting" at bounding box center [321, 15] width 52 height 8
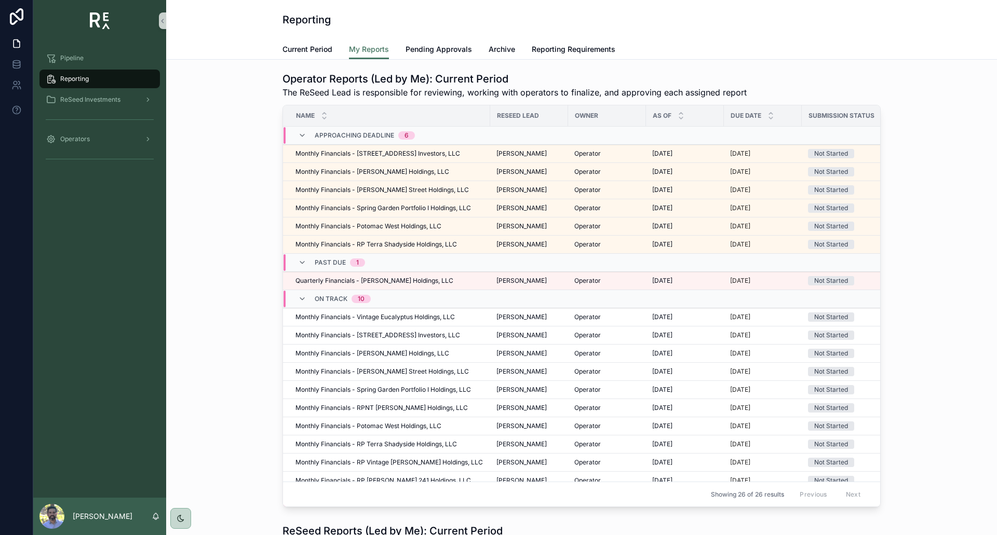
click at [193, 183] on div "Operator Reports (Led by Me): Current Period The ReSeed Lead is responsible for…" at bounding box center [581, 289] width 814 height 444
click at [840, 35] on div "Reporting" at bounding box center [581, 19] width 598 height 39
